Goal: Task Accomplishment & Management: Use online tool/utility

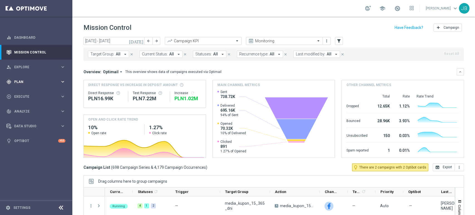
click at [21, 80] on span "Plan" at bounding box center [37, 81] width 46 height 3
click at [31, 93] on link "Target Groups" at bounding box center [35, 93] width 43 height 4
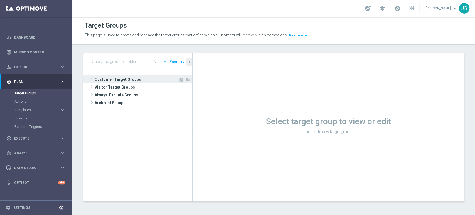
click at [118, 76] on span "Customer Target Groups" at bounding box center [137, 79] width 84 height 8
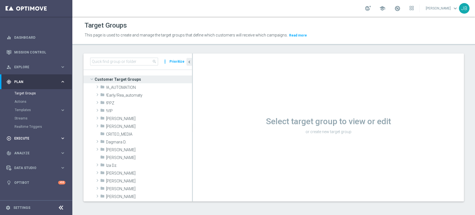
click at [32, 139] on span "Execute" at bounding box center [37, 137] width 46 height 3
click at [42, 106] on link "Campaign Builder" at bounding box center [35, 108] width 43 height 4
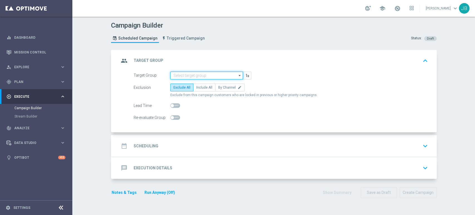
click at [188, 72] on input at bounding box center [206, 75] width 73 height 8
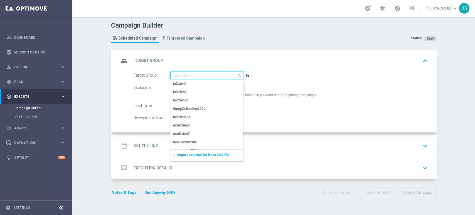
paste input "(LPZ - SMS) Pol_NZ_potwierdzenie_19092025"
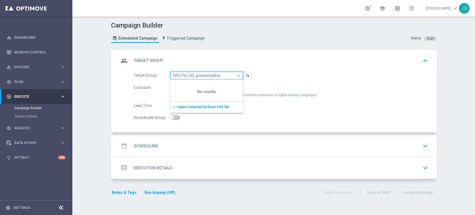
type input "(LPZ - SMS) Pol_NZ_potwierdzenie_19092025"
click at [238, 74] on icon "close" at bounding box center [238, 76] width 8 height 8
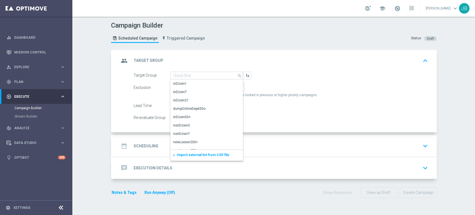
click at [319, 76] on div "Target Group search Drag here to set row groups Drag here to set column labels …" at bounding box center [280, 75] width 302 height 8
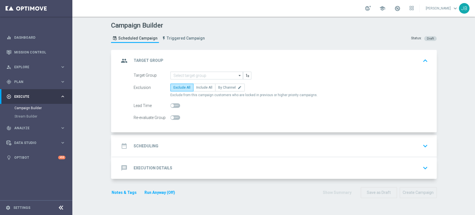
click at [189, 70] on div "group Target Group keyboard_arrow_up" at bounding box center [274, 61] width 324 height 22
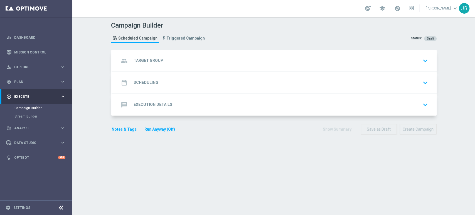
click at [187, 62] on div "group Target Group keyboard_arrow_down" at bounding box center [274, 60] width 311 height 11
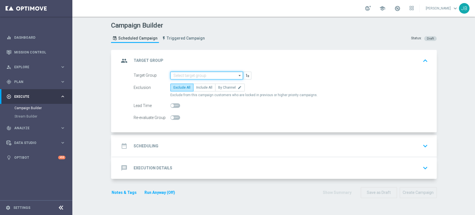
click at [184, 75] on input at bounding box center [206, 75] width 73 height 8
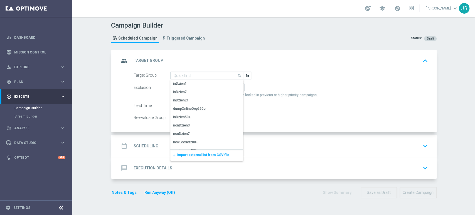
click at [180, 155] on span "Import external list from CSV file" at bounding box center [203, 155] width 53 height 4
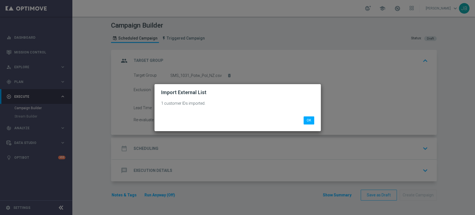
click at [47, 188] on modal-container "Import External List 1 customer IDs imported. OK" at bounding box center [237, 107] width 475 height 215
click at [307, 117] on button "OK" at bounding box center [308, 120] width 11 height 8
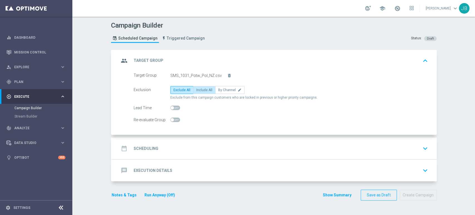
click at [204, 93] on label "Include All" at bounding box center [204, 90] width 22 height 8
click at [200, 93] on input "Include All" at bounding box center [198, 91] width 4 height 4
radio input "true"
click at [190, 157] on div "date_range Scheduling keyboard_arrow_down" at bounding box center [274, 148] width 324 height 22
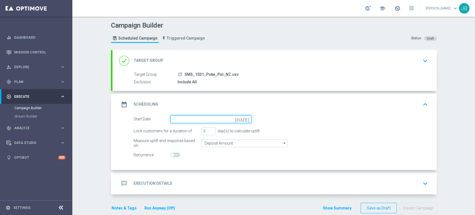
click at [174, 117] on input at bounding box center [210, 119] width 81 height 8
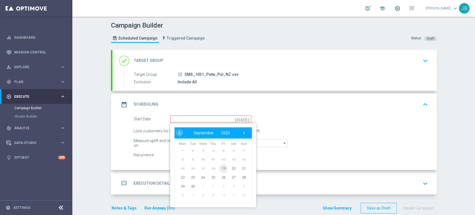
click at [219, 167] on span "19" at bounding box center [223, 167] width 9 height 9
type input "[DATE]"
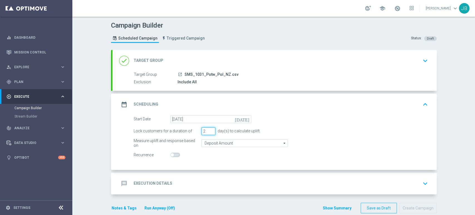
click at [208, 132] on input "2" at bounding box center [208, 131] width 14 height 8
type input "1"
click at [208, 132] on input "1" at bounding box center [208, 131] width 14 height 8
click at [183, 184] on div "message Execution Details keyboard_arrow_down" at bounding box center [274, 183] width 311 height 11
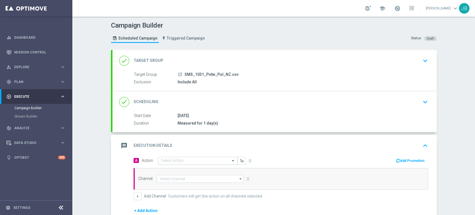
click at [179, 160] on input "text" at bounding box center [192, 160] width 62 height 5
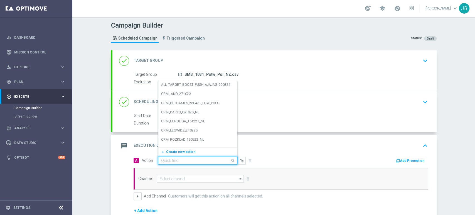
click at [178, 152] on span "Create new action" at bounding box center [180, 152] width 29 height 4
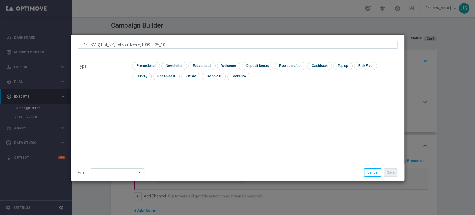
type input "(LPZ - SMS) Pol_NZ_potwierdzenie_19092025_1031"
click at [175, 67] on input "checkbox" at bounding box center [173, 66] width 24 height 8
checkbox input "true"
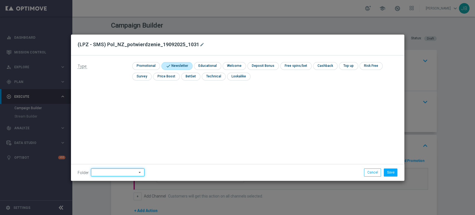
click at [100, 173] on input at bounding box center [117, 172] width 53 height 8
click at [125, 116] on div "[PERSON_NAME]" at bounding box center [117, 116] width 52 height 8
type input "[PERSON_NAME]"
click at [393, 171] on button "Save" at bounding box center [390, 172] width 14 height 8
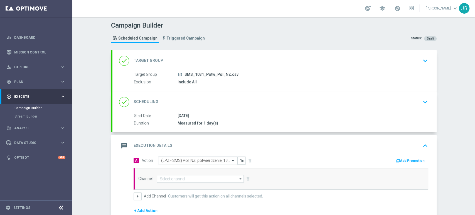
click at [194, 183] on div "Channel arrow_drop_down Drag here to set row groups Drag here to set column lab…" at bounding box center [280, 179] width 294 height 22
click at [193, 179] on input at bounding box center [200, 179] width 87 height 8
click at [192, 184] on div "SMS" at bounding box center [201, 187] width 88 height 8
type input "SMS"
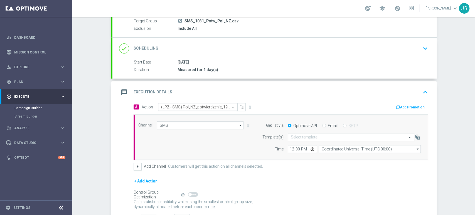
scroll to position [96, 0]
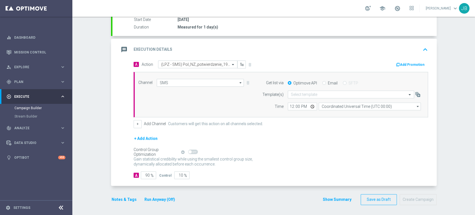
drag, startPoint x: 474, startPoint y: 127, endPoint x: 474, endPoint y: 194, distance: 67.6
click at [474, 194] on div "Campaign Builder Scheduled Campaign Triggered Campaign Status: Draft done Targe…" at bounding box center [273, 116] width 402 height 198
click at [284, 145] on div "+ Add Action" at bounding box center [280, 142] width 294 height 14
click at [145, 176] on input "90" at bounding box center [148, 175] width 15 height 8
type input "0"
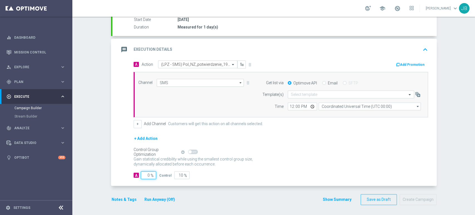
type input "100"
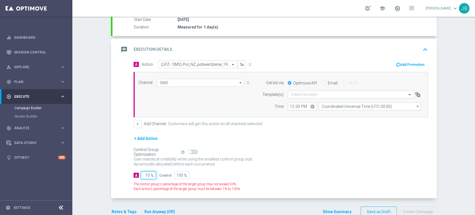
type input "100"
type input "0"
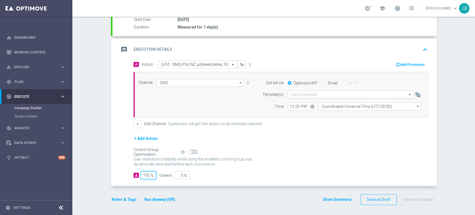
type input "100"
click at [305, 90] on div "Select template" at bounding box center [350, 94] width 126 height 8
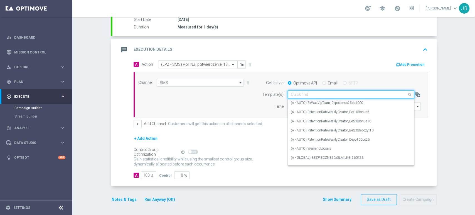
paste input "(LPZ - SMS) Pol_NZ_potwierdzenie_19092025"
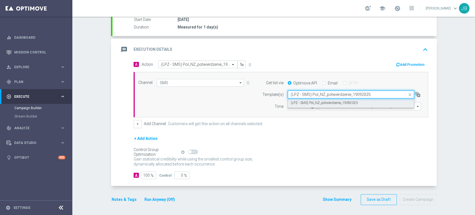
click at [301, 101] on label "(LPZ - SMS) Pol_NZ_potwierdzenie_19092025" at bounding box center [324, 102] width 67 height 5
type input "(LPZ - SMS) Pol_NZ_potwierdzenie_19092025"
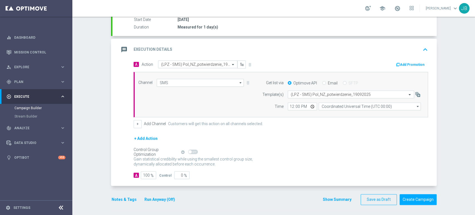
click at [474, 46] on div "Campaign Builder Scheduled Campaign Triggered Campaign Status: Draft done Targe…" at bounding box center [273, 116] width 402 height 198
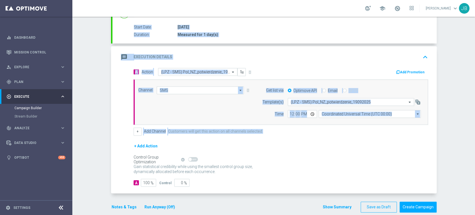
scroll to position [91, 0]
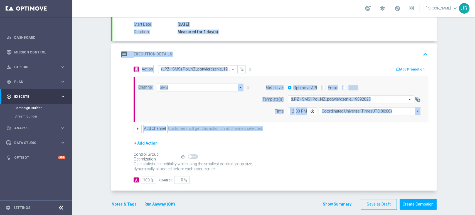
drag, startPoint x: 474, startPoint y: 83, endPoint x: 474, endPoint y: 142, distance: 58.9
click at [474, 142] on div "Campaign Builder Scheduled Campaign Triggered Campaign Status: Draft done Targe…" at bounding box center [273, 116] width 402 height 198
click at [397, 143] on div "+ Add Action" at bounding box center [280, 147] width 294 height 14
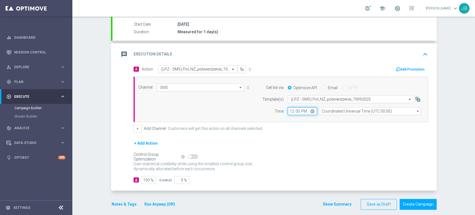
click at [287, 110] on input "12:00" at bounding box center [301, 111] width 29 height 8
type input "11:51"
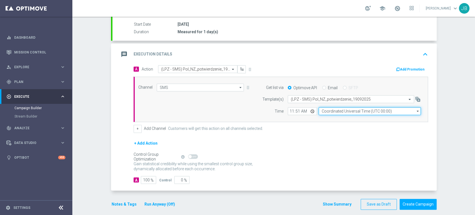
click at [327, 111] on input "Coordinated Universal Time (UTC 00:00)" at bounding box center [369, 111] width 102 height 8
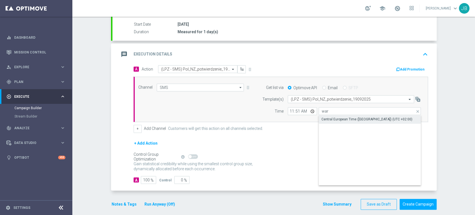
click at [324, 118] on div "Central European Time ([GEOGRAPHIC_DATA]) (UTC +02:00)" at bounding box center [366, 118] width 91 height 5
type input "Central European Time ([GEOGRAPHIC_DATA]) (UTC +02:00)"
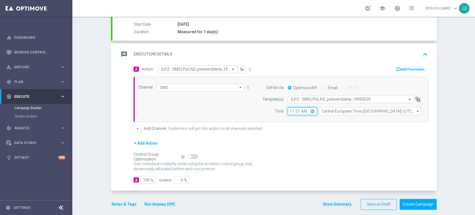
click at [288, 111] on input "11:51" at bounding box center [301, 111] width 29 height 8
click at [288, 118] on div "Channel SMS SMS arrow_drop_down Drag here to set row groups Drag here to set co…" at bounding box center [280, 99] width 294 height 46
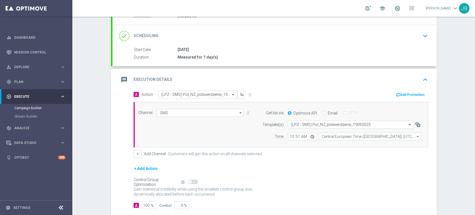
scroll to position [96, 0]
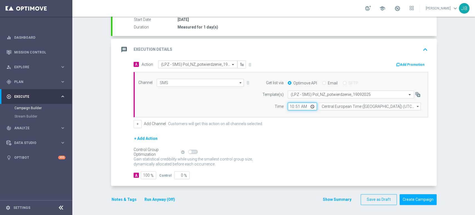
click at [298, 106] on input "10:51" at bounding box center [301, 106] width 29 height 8
click at [299, 132] on form "A Action Select action (LPZ - SMS) Pol_NZ_potwierdzenie_19092025_1031 delete_fo…" at bounding box center [280, 119] width 294 height 118
click at [474, 66] on div "Campaign Builder Scheduled Campaign Triggered Campaign Status: Draft done Targe…" at bounding box center [273, 116] width 402 height 198
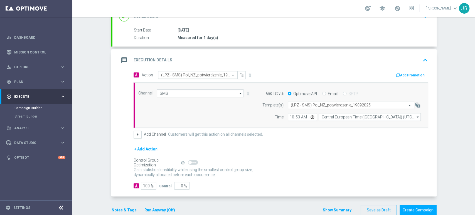
scroll to position [89, 0]
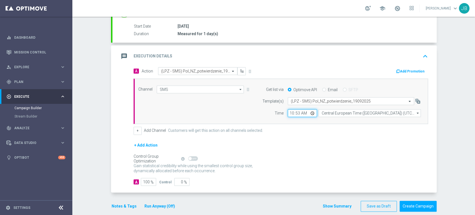
click at [294, 115] on input "10:53" at bounding box center [301, 113] width 29 height 8
click at [455, 160] on div "Campaign Builder Scheduled Campaign Triggered Campaign Status: Draft done Targe…" at bounding box center [273, 116] width 402 height 198
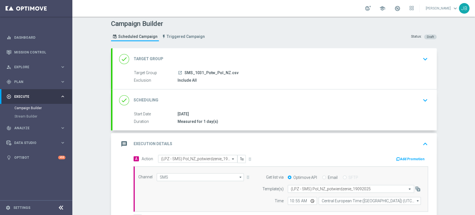
click at [474, 66] on div "Campaign Builder Scheduled Campaign Triggered Campaign Status: Draft done Targe…" at bounding box center [273, 116] width 402 height 198
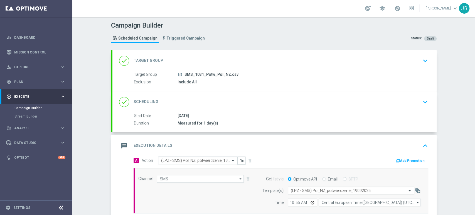
scroll to position [96, 0]
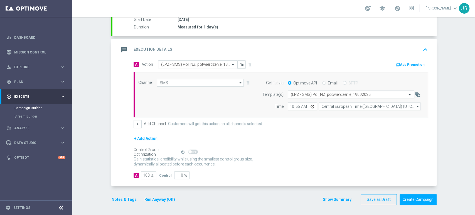
click at [474, 54] on div "Campaign Builder Scheduled Campaign Triggered Campaign Status: Draft done Targe…" at bounding box center [273, 116] width 402 height 198
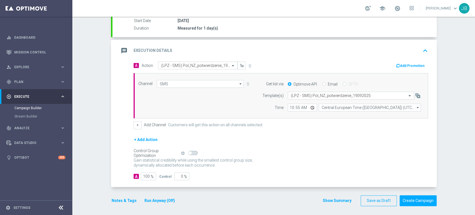
click at [474, 161] on div "Campaign Builder Scheduled Campaign Triggered Campaign Status: Draft done Targe…" at bounding box center [273, 116] width 402 height 198
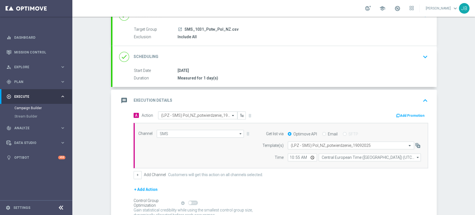
scroll to position [45, 0]
click at [474, 41] on div "Campaign Builder Scheduled Campaign Triggered Campaign Status: Draft done Targe…" at bounding box center [273, 116] width 402 height 198
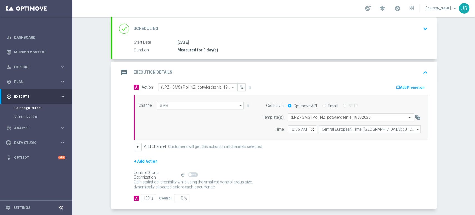
scroll to position [87, 0]
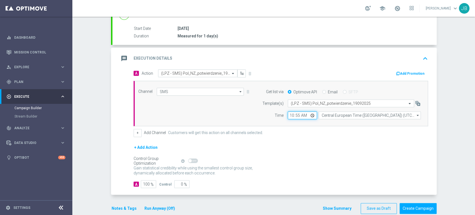
click at [294, 114] on input "10:55" at bounding box center [301, 115] width 29 height 8
type input "10:58"
click at [413, 209] on button "Create Campaign" at bounding box center [417, 208] width 37 height 11
